Goal: Task Accomplishment & Management: Use online tool/utility

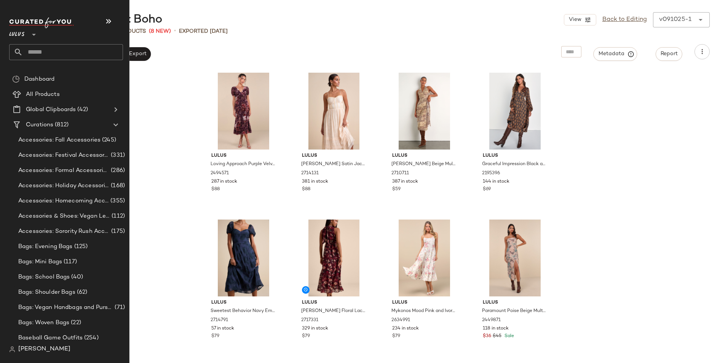
click at [37, 47] on input "text" at bounding box center [73, 52] width 100 height 16
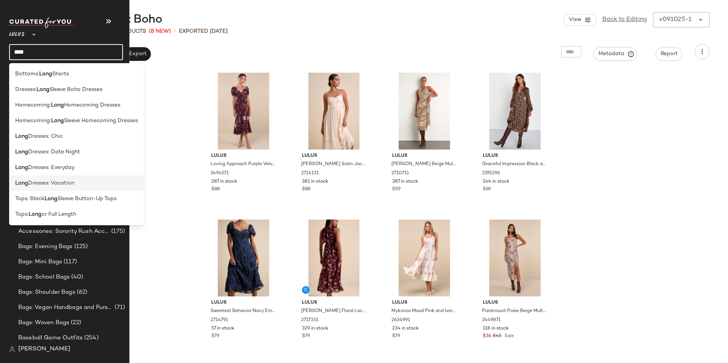
type input "****"
click at [60, 181] on span "Dresses: Vacation" at bounding box center [51, 183] width 46 height 8
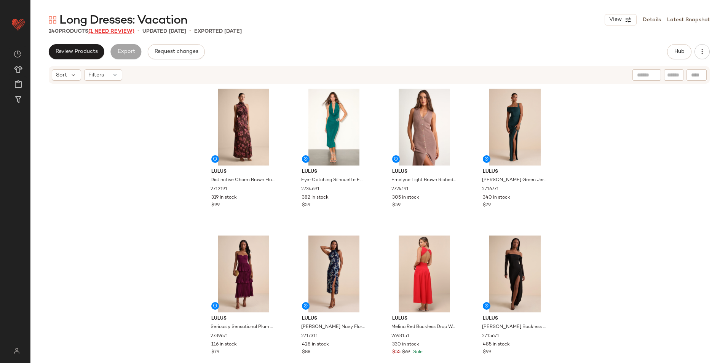
click at [124, 29] on span "(1 Need Review)" at bounding box center [111, 32] width 46 height 6
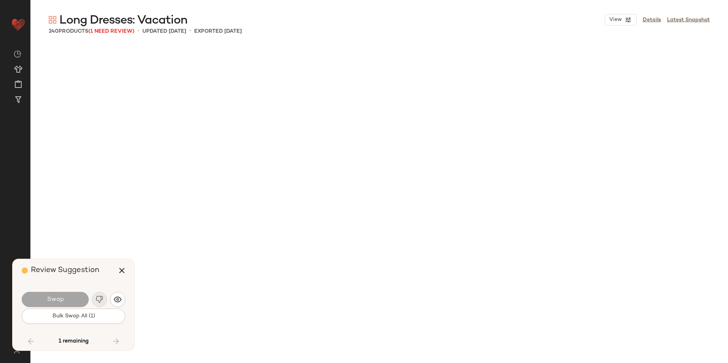
scroll to position [8520, 0]
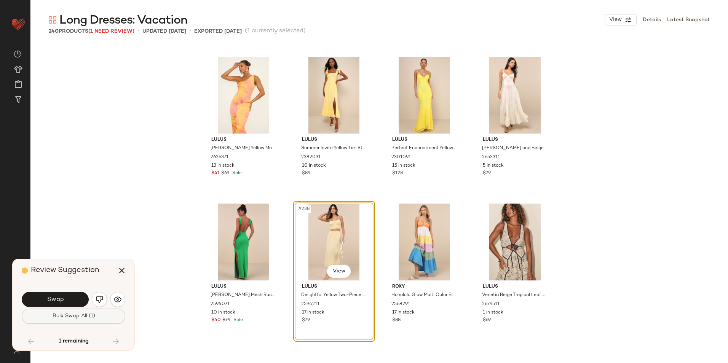
click at [81, 312] on button "Bulk Swap All (1)" at bounding box center [74, 316] width 104 height 15
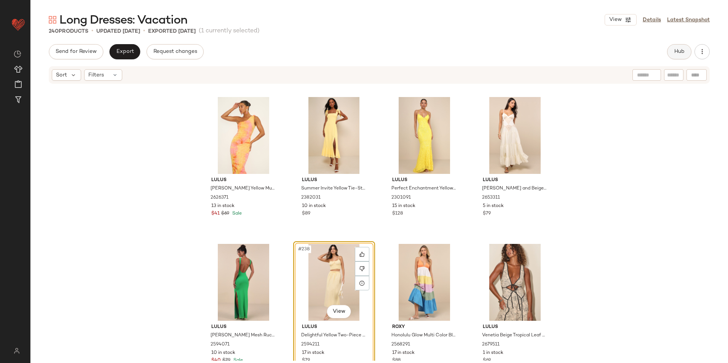
click at [681, 51] on span "Hub" at bounding box center [679, 52] width 11 height 6
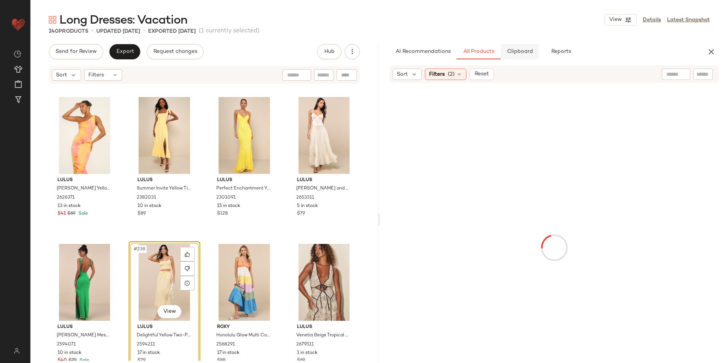
click at [526, 50] on span "Clipboard" at bounding box center [519, 52] width 26 height 6
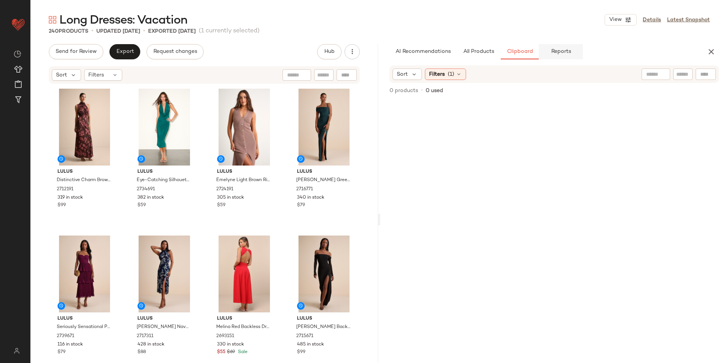
click at [566, 52] on span "Reports" at bounding box center [560, 52] width 20 height 6
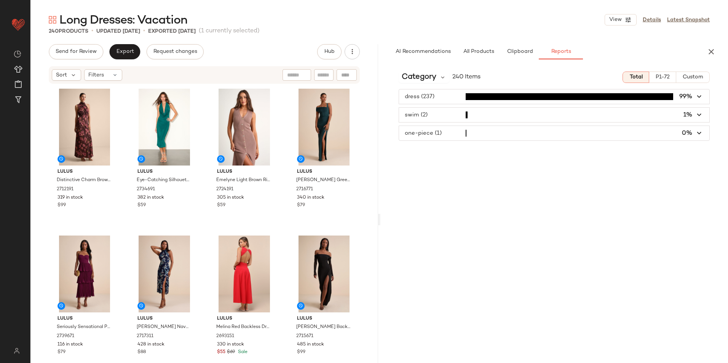
click at [444, 116] on span "button" at bounding box center [554, 115] width 310 height 14
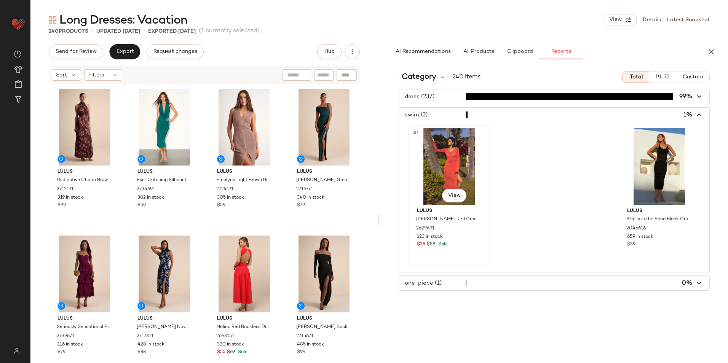
click at [441, 169] on div "#1 View" at bounding box center [449, 166] width 77 height 77
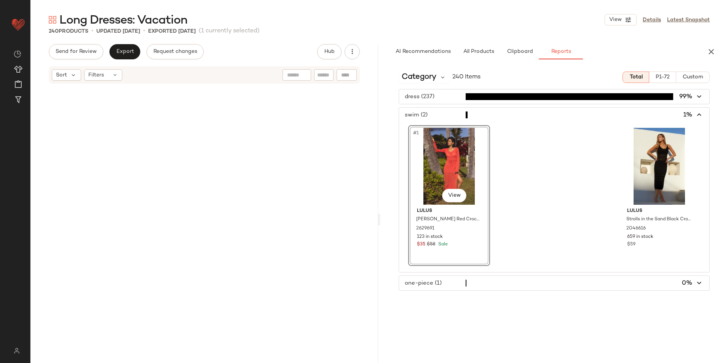
scroll to position [2204, 0]
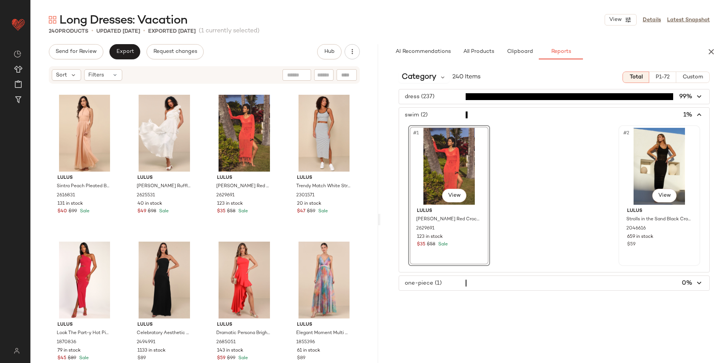
click at [663, 149] on div "#2 View" at bounding box center [659, 166] width 77 height 77
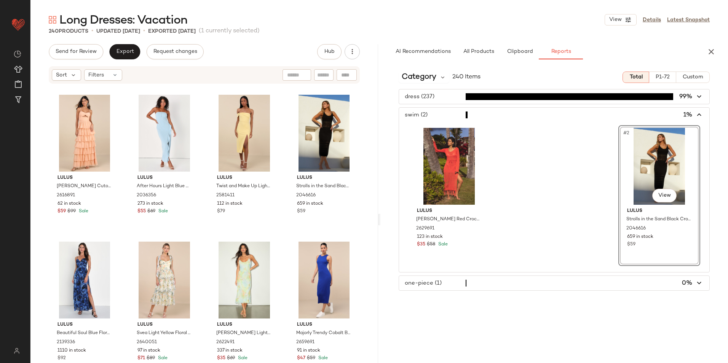
click at [472, 277] on span "button" at bounding box center [554, 283] width 310 height 14
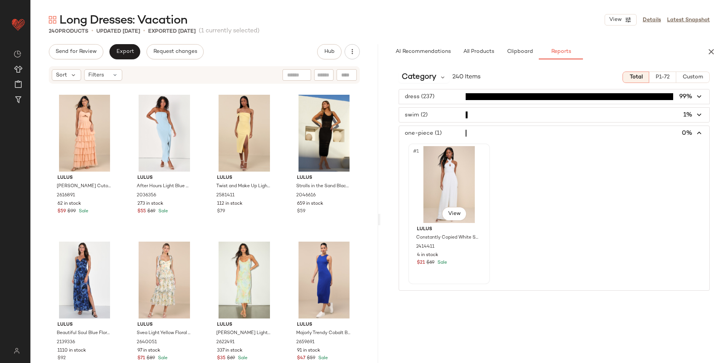
click at [442, 178] on div "#1 View" at bounding box center [449, 184] width 77 height 77
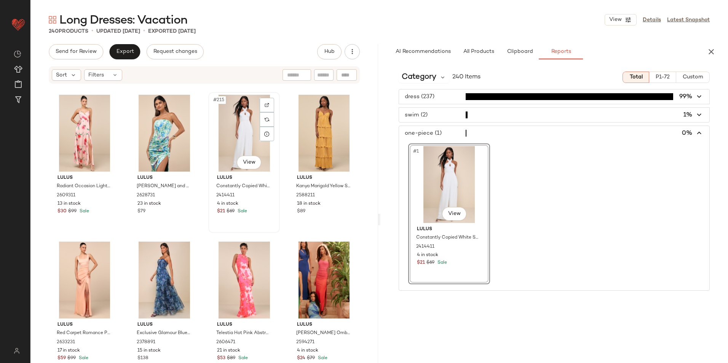
click at [242, 120] on div "#215 View" at bounding box center [244, 133] width 66 height 77
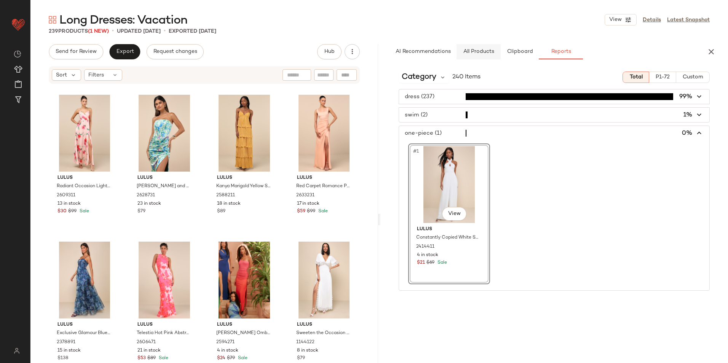
click at [481, 52] on span "All Products" at bounding box center [478, 52] width 31 height 6
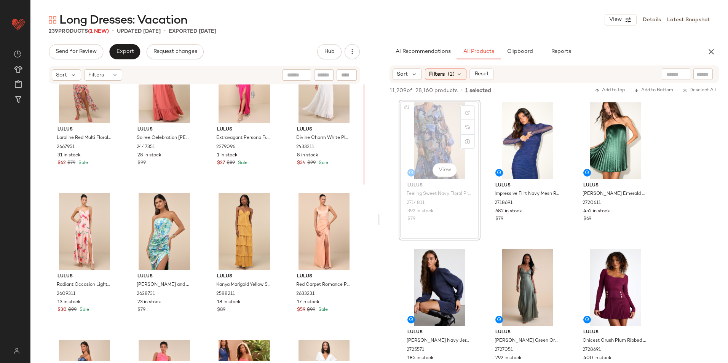
scroll to position [7689, 0]
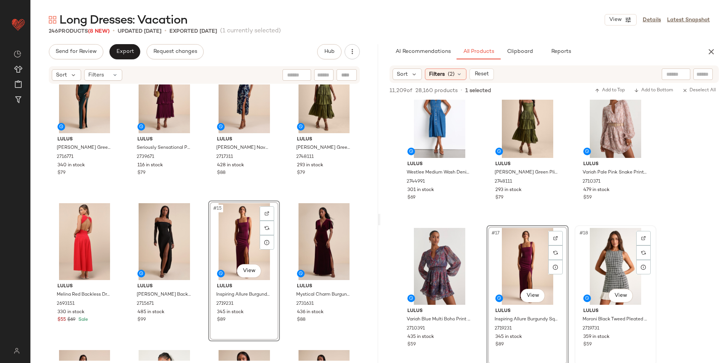
scroll to position [723, 0]
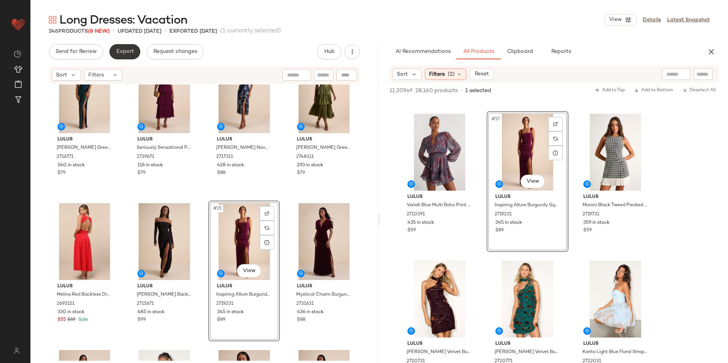
click at [128, 52] on span "Export" at bounding box center [125, 52] width 18 height 6
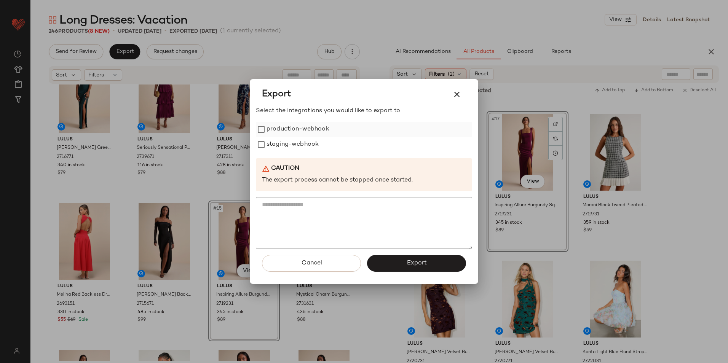
click at [274, 134] on label "production-webhook" at bounding box center [297, 129] width 63 height 15
click at [267, 145] on label "staging-webhook" at bounding box center [292, 144] width 52 height 15
click at [445, 266] on button "Export" at bounding box center [416, 263] width 99 height 17
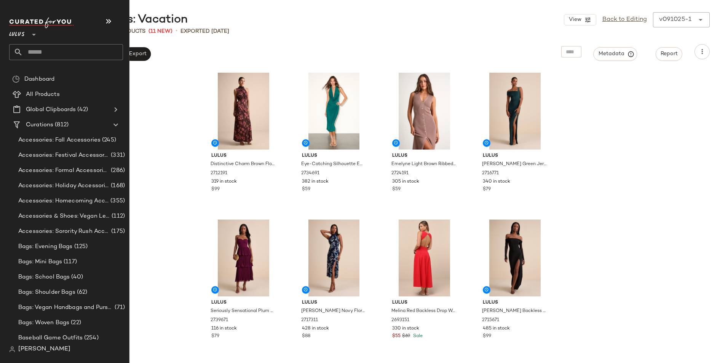
click at [39, 48] on input "text" at bounding box center [73, 52] width 100 height 16
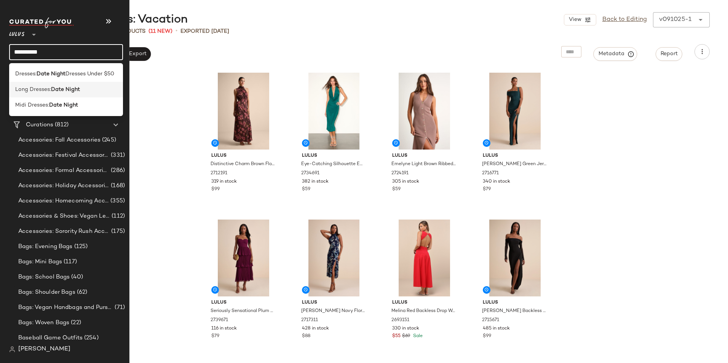
type input "**********"
click at [53, 91] on b "Date Night" at bounding box center [65, 90] width 29 height 8
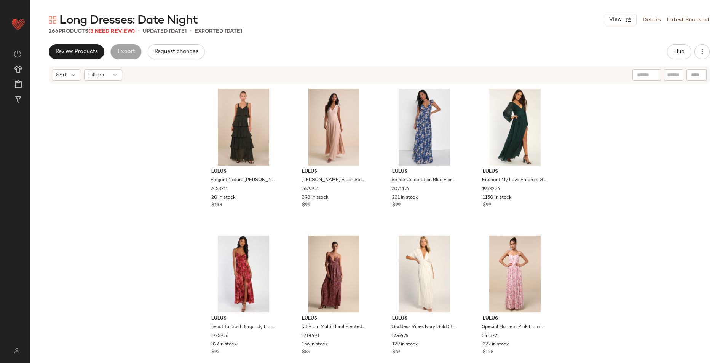
click at [126, 29] on span "(3 Need Review)" at bounding box center [111, 32] width 46 height 6
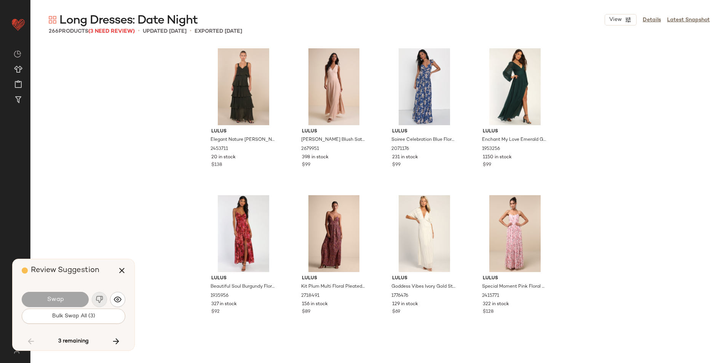
scroll to position [8081, 0]
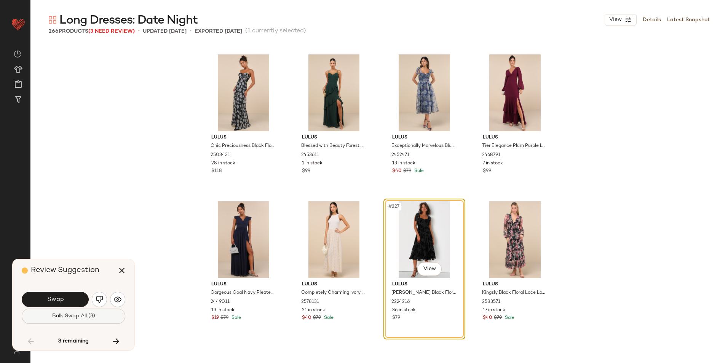
click at [77, 319] on span "Bulk Swap All (3)" at bounding box center [73, 316] width 43 height 6
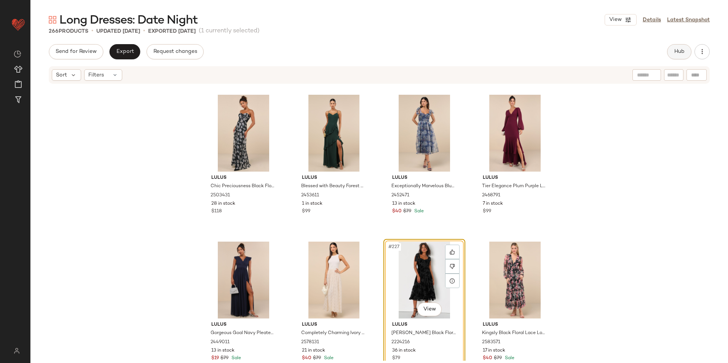
click at [678, 48] on button "Hub" at bounding box center [679, 51] width 24 height 15
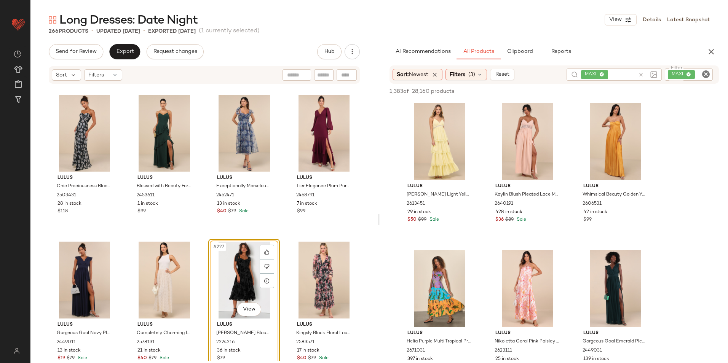
drag, startPoint x: 381, startPoint y: 218, endPoint x: 392, endPoint y: 219, distance: 11.4
drag, startPoint x: 378, startPoint y: 220, endPoint x: 448, endPoint y: 220, distance: 70.4
click at [448, 220] on div "Long Dresses: Date Night View Details Latest Snapshot 266 Products • updated [D…" at bounding box center [378, 187] width 697 height 351
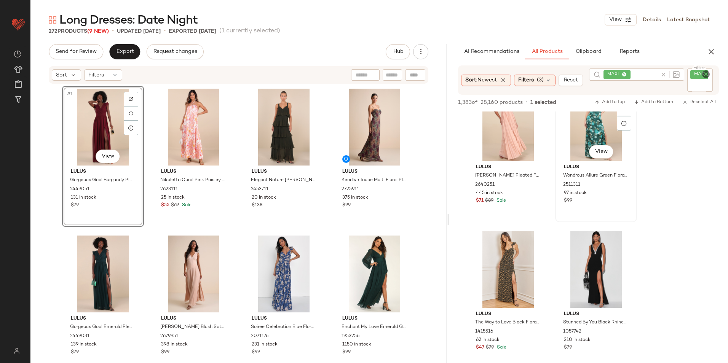
scroll to position [1066, 0]
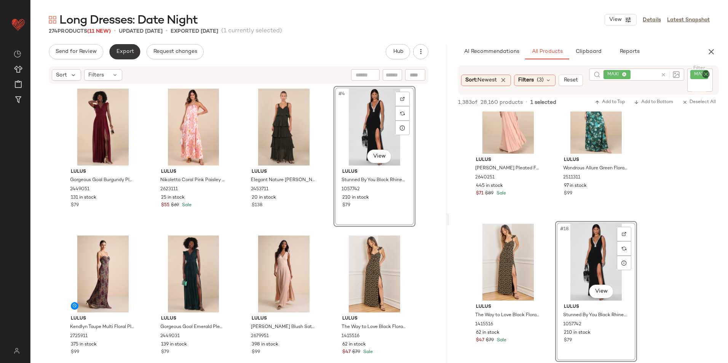
click at [128, 54] on span "Export" at bounding box center [125, 52] width 18 height 6
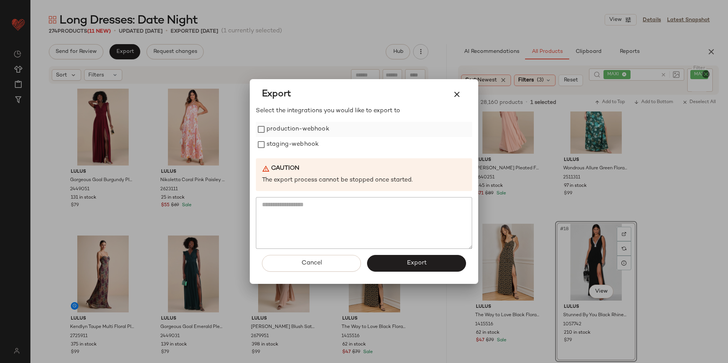
click at [301, 130] on label "production-webhook" at bounding box center [297, 129] width 63 height 15
drag, startPoint x: 297, startPoint y: 143, endPoint x: 323, endPoint y: 185, distance: 48.7
click at [297, 144] on label "staging-webhook" at bounding box center [292, 144] width 52 height 15
click at [400, 263] on button "Export" at bounding box center [416, 263] width 99 height 17
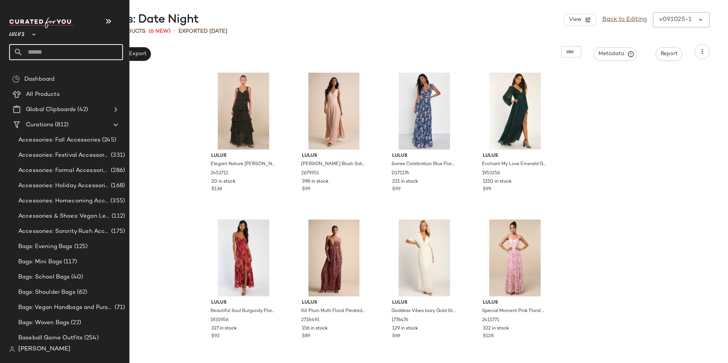
click at [38, 54] on input "text" at bounding box center [73, 52] width 100 height 16
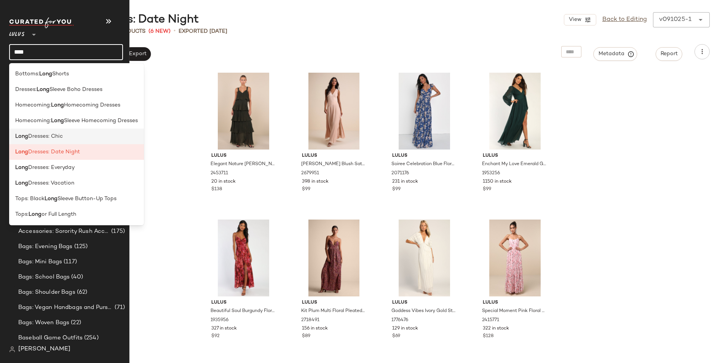
type input "****"
click at [61, 138] on span "Dresses: Chic" at bounding box center [45, 136] width 35 height 8
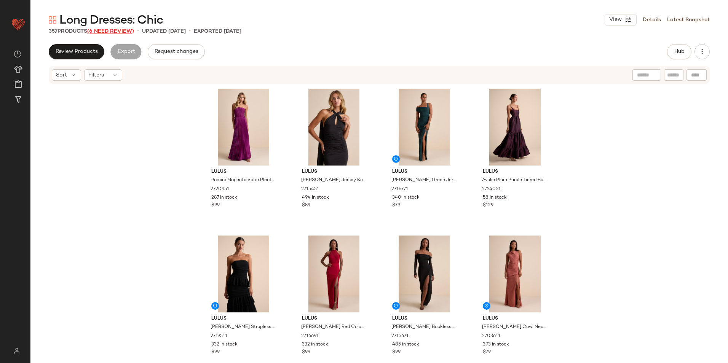
drag, startPoint x: 116, startPoint y: 29, endPoint x: 115, endPoint y: 33, distance: 3.9
click at [115, 32] on span "(6 Need Review)" at bounding box center [110, 32] width 47 height 6
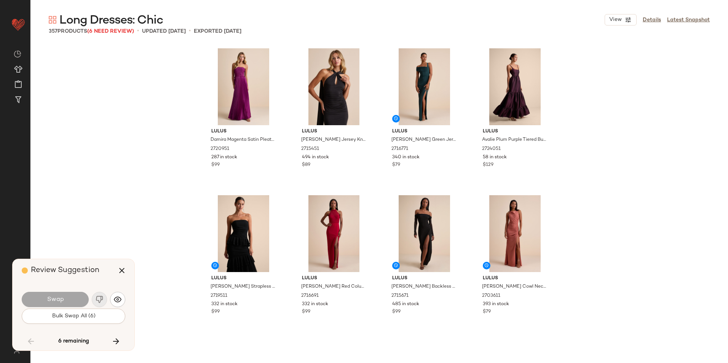
scroll to position [11607, 0]
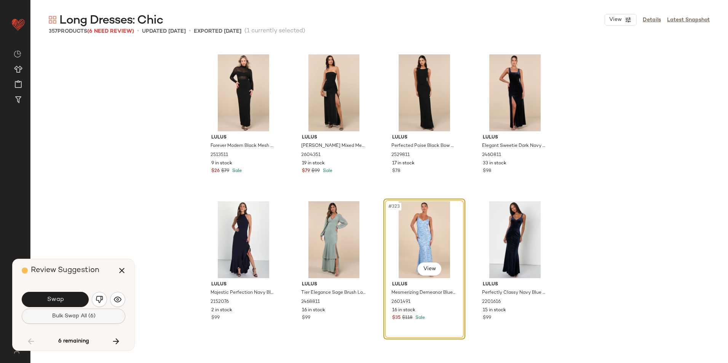
click at [85, 318] on span "Bulk Swap All (6)" at bounding box center [73, 316] width 44 height 6
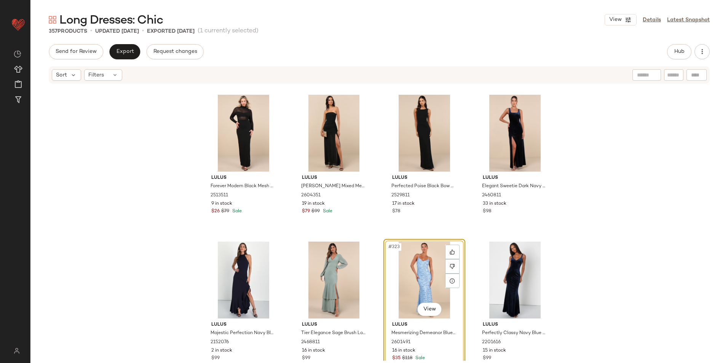
click at [419, 268] on div "#323 View" at bounding box center [424, 280] width 77 height 77
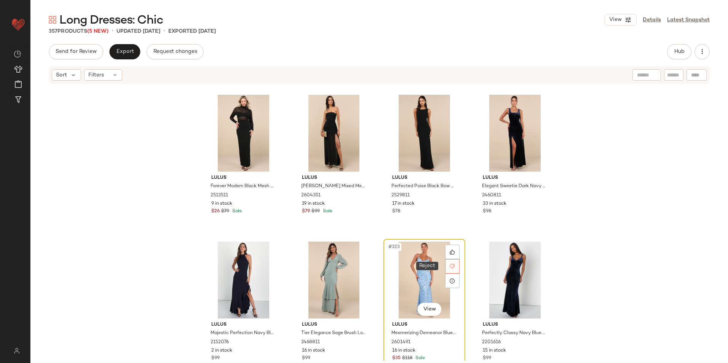
click at [447, 261] on div at bounding box center [452, 266] width 14 height 14
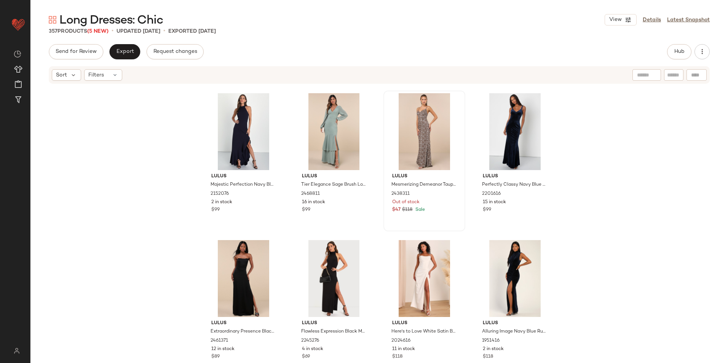
scroll to position [11754, 0]
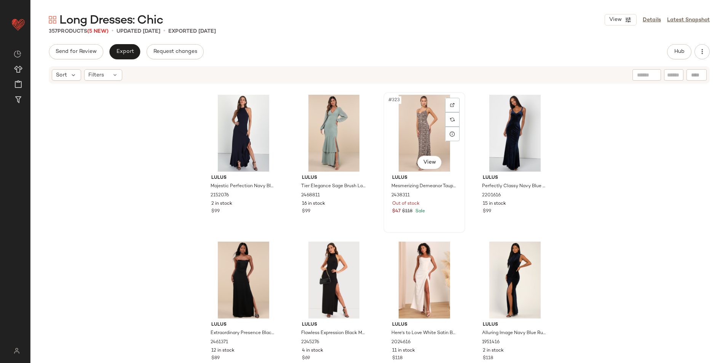
click at [402, 123] on div "#323 View" at bounding box center [424, 133] width 77 height 77
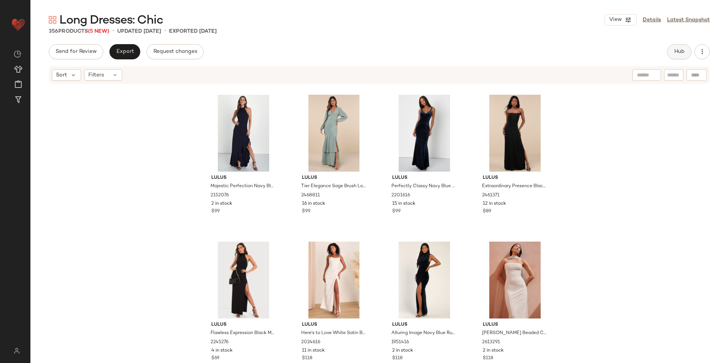
click at [673, 55] on button "Hub" at bounding box center [679, 51] width 24 height 15
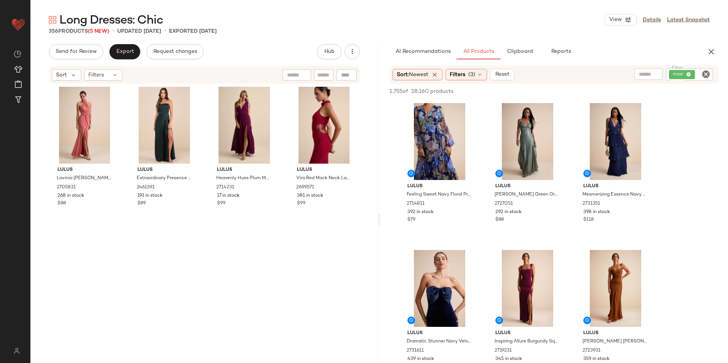
scroll to position [0, 0]
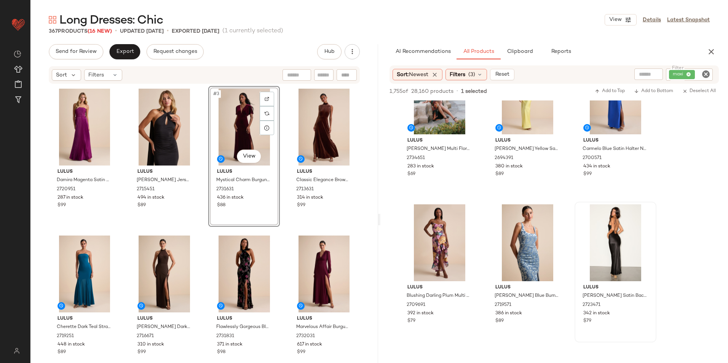
scroll to position [1370, 0]
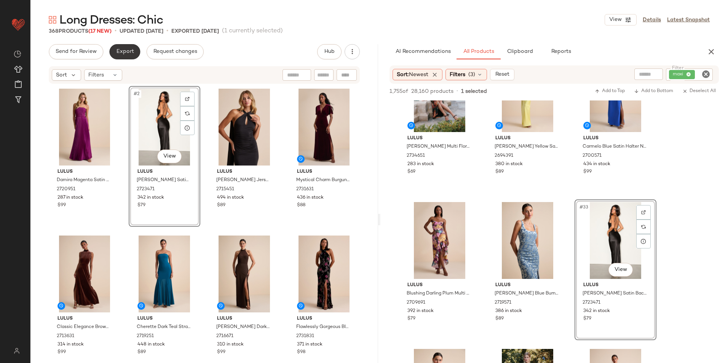
click at [128, 52] on span "Export" at bounding box center [125, 52] width 18 height 6
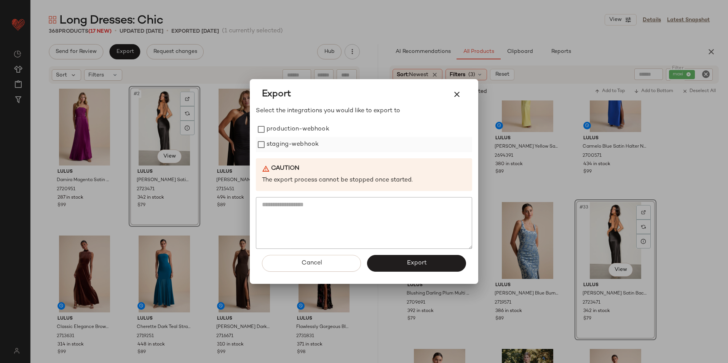
drag, startPoint x: 306, startPoint y: 127, endPoint x: 295, endPoint y: 147, distance: 23.0
click at [306, 130] on label "production-webhook" at bounding box center [297, 129] width 63 height 15
click at [295, 147] on label "staging-webhook" at bounding box center [292, 144] width 52 height 15
click at [407, 257] on button "Export" at bounding box center [416, 263] width 99 height 17
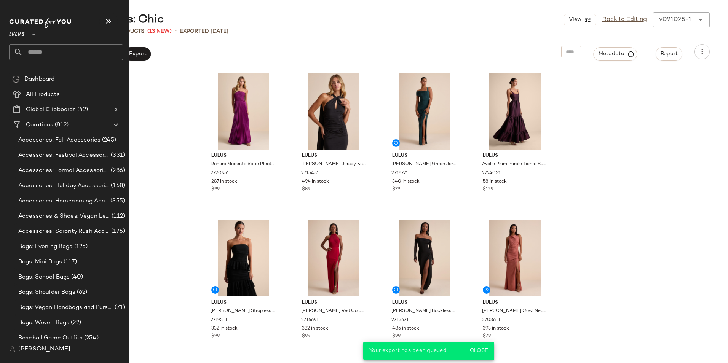
click at [51, 50] on input "text" at bounding box center [73, 52] width 100 height 16
